Goal: Task Accomplishment & Management: Manage account settings

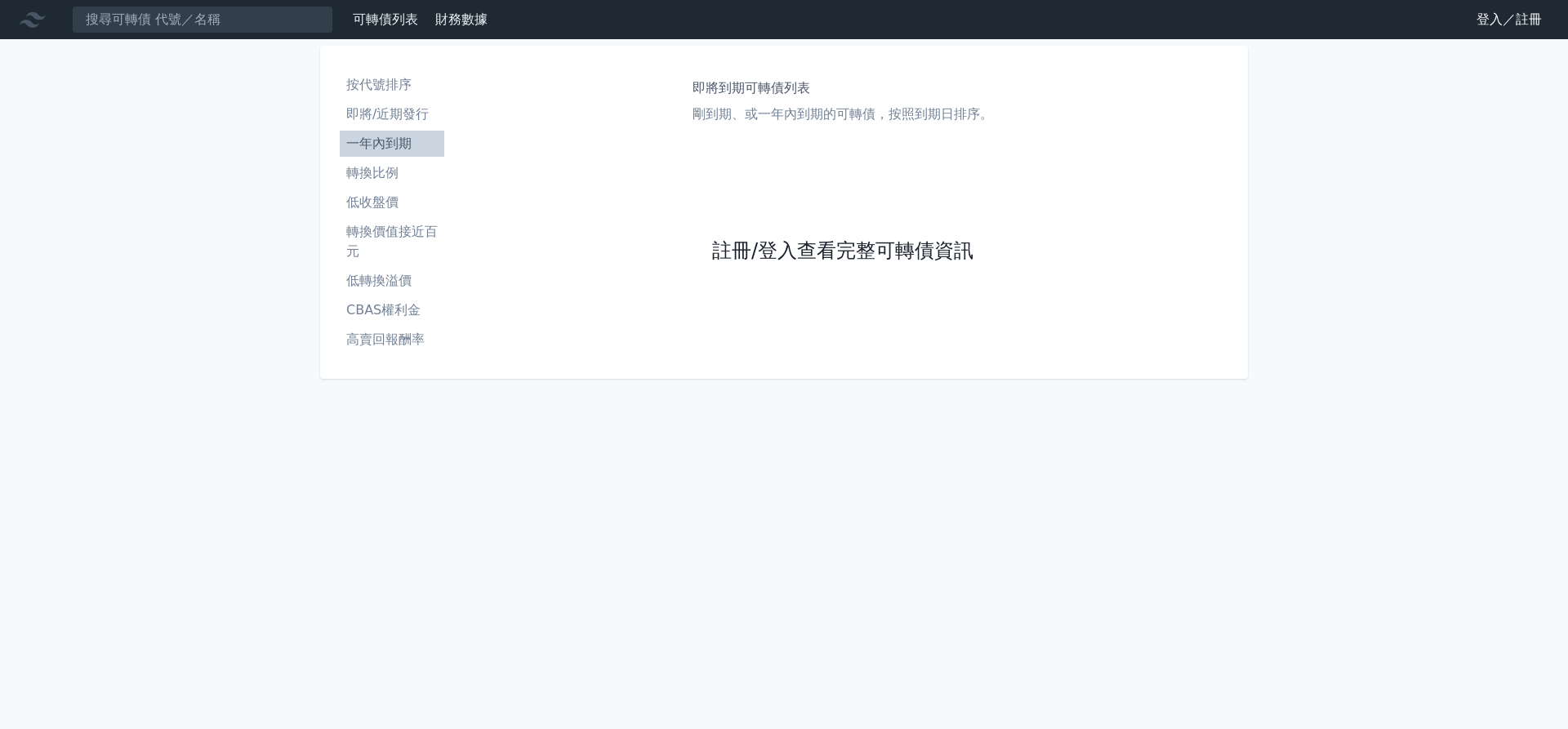
click at [842, 251] on link "註冊/登入查看完整可轉債資訊" at bounding box center [843, 251] width 261 height 26
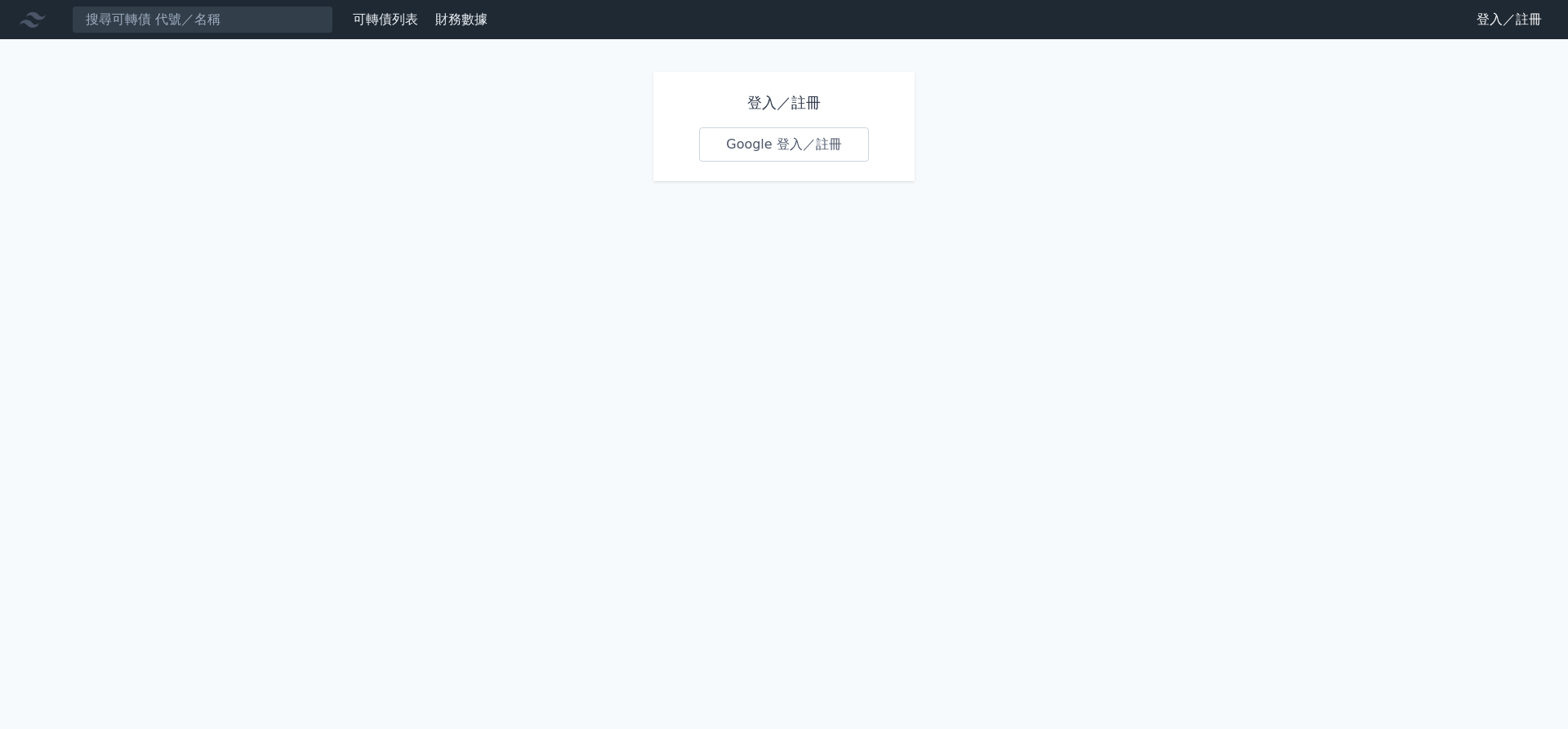
click at [784, 145] on link "Google 登入／註冊" at bounding box center [783, 144] width 170 height 34
